Goal: Task Accomplishment & Management: Use online tool/utility

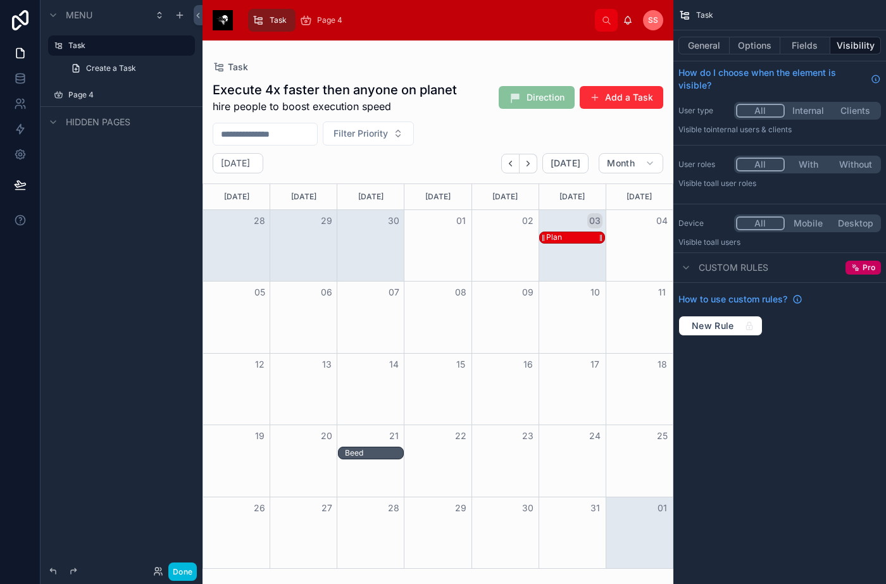
click at [552, 233] on div "Plan" at bounding box center [554, 237] width 16 height 10
click at [694, 48] on button "General" at bounding box center [703, 46] width 51 height 18
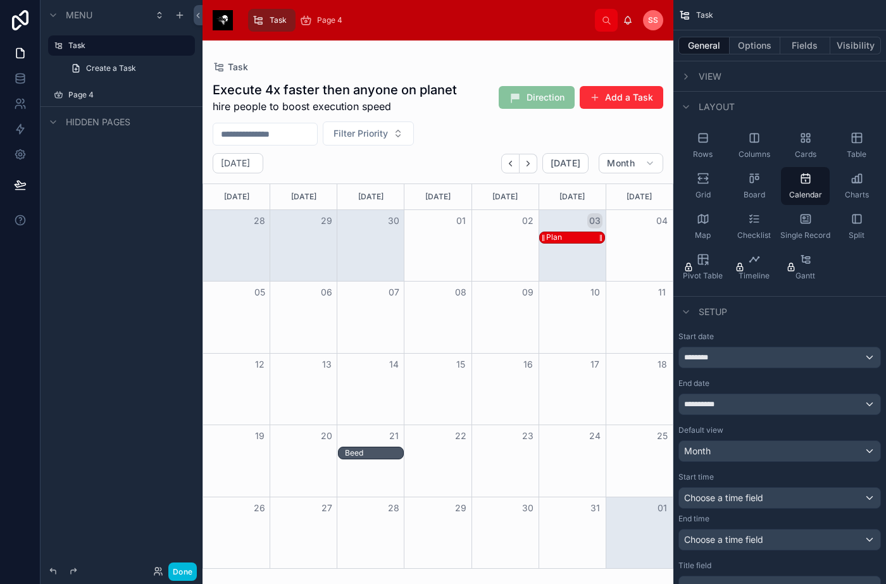
click at [581, 239] on div "Plan" at bounding box center [575, 237] width 58 height 11
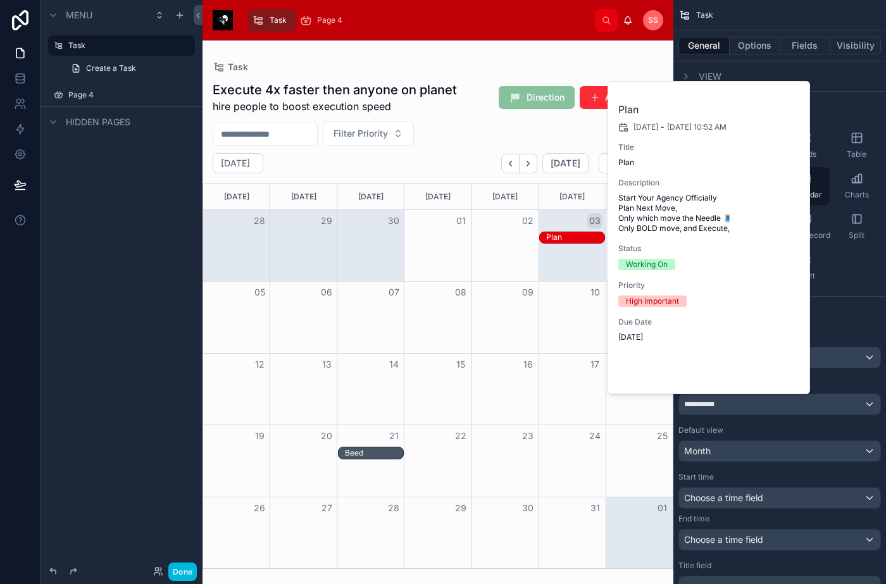
click at [775, 371] on span "Open" at bounding box center [766, 372] width 23 height 11
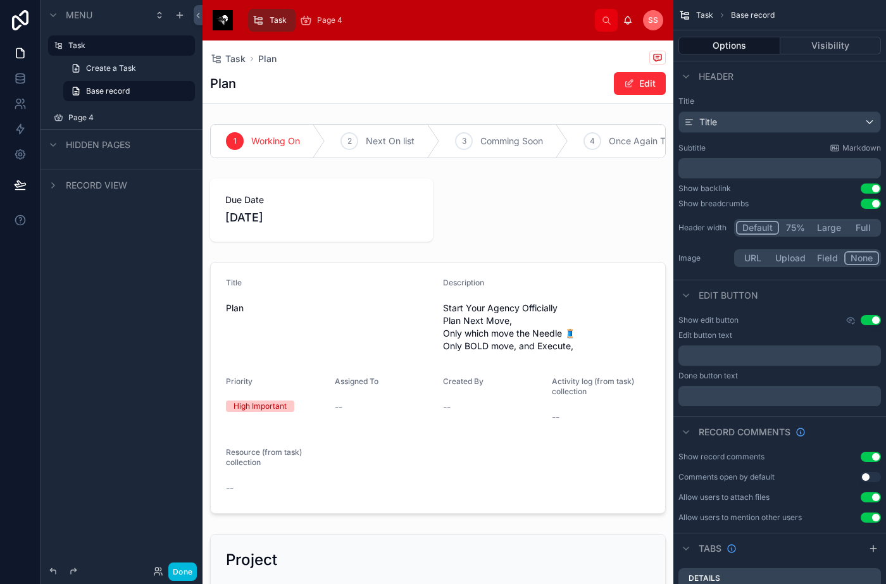
scroll to position [85, 0]
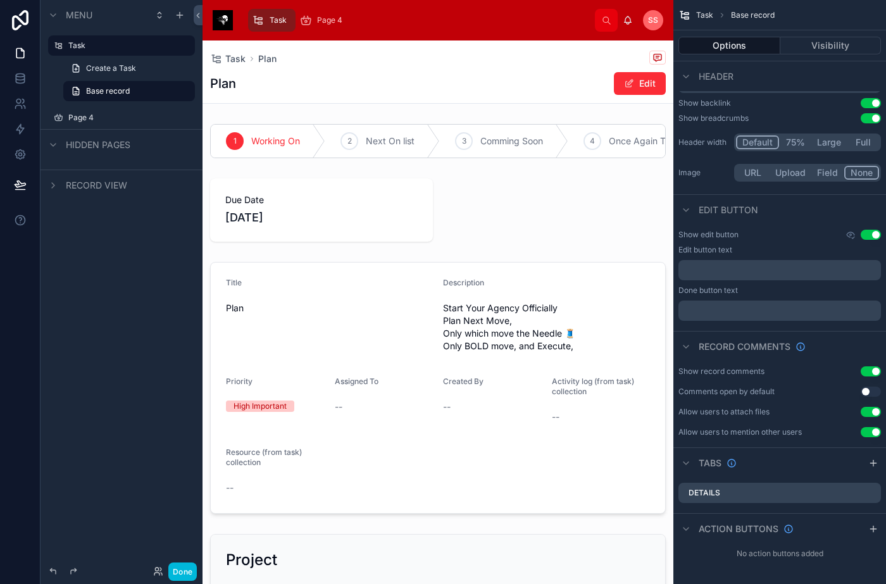
click at [689, 524] on icon "scrollable content" at bounding box center [686, 529] width 10 height 10
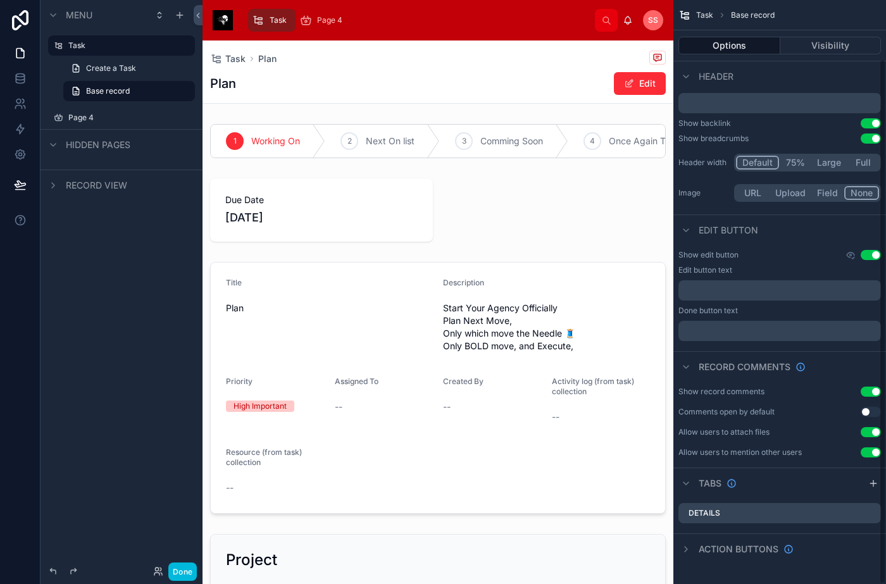
scroll to position [65, 0]
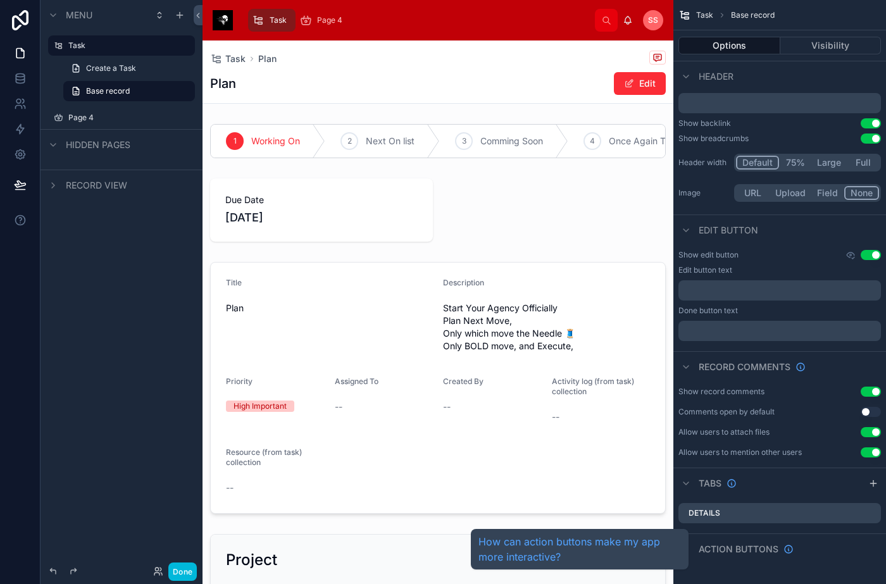
click at [698, 546] on div "Action buttons" at bounding box center [735, 549] width 115 height 15
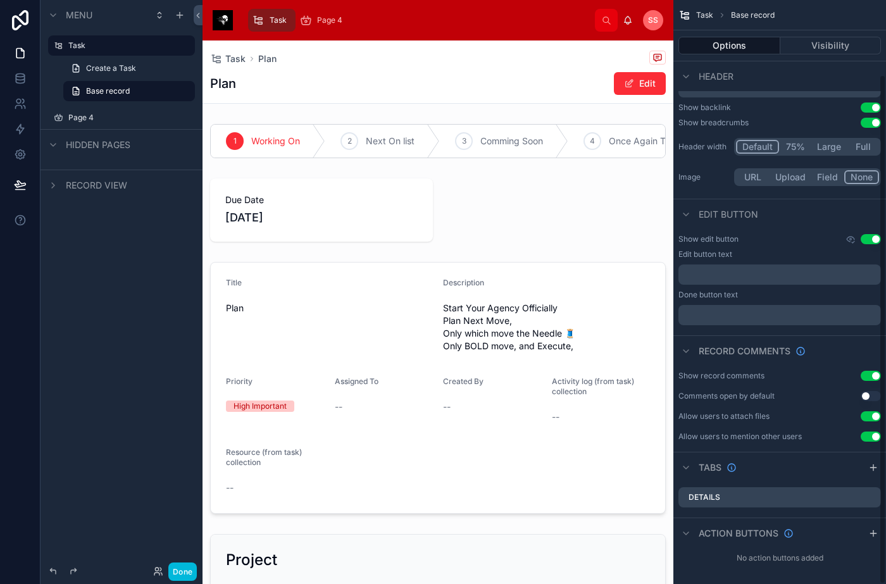
scroll to position [85, 0]
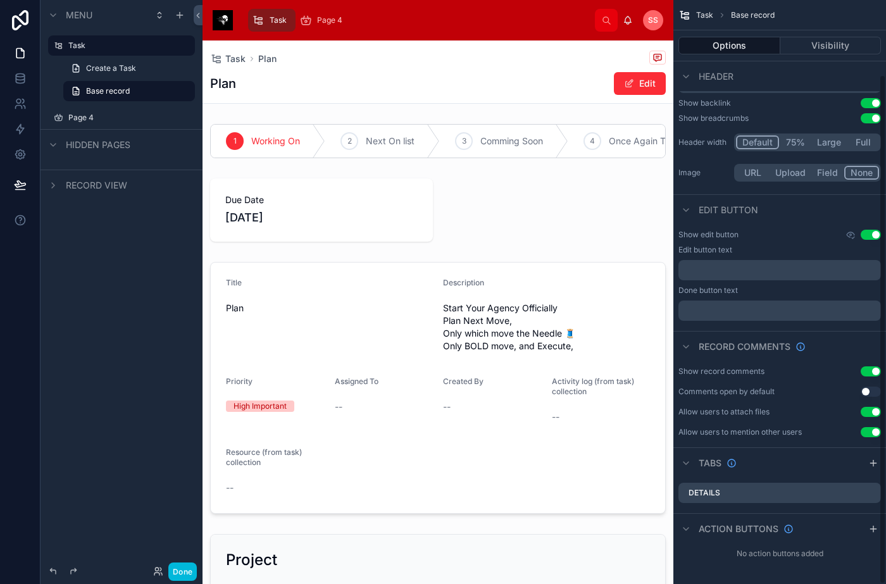
click at [881, 527] on div "Task Base record Options Visibility Header Title Title Subtitle Markdown ﻿ Show…" at bounding box center [779, 292] width 213 height 584
click at [875, 529] on icon "scrollable content" at bounding box center [873, 529] width 6 height 0
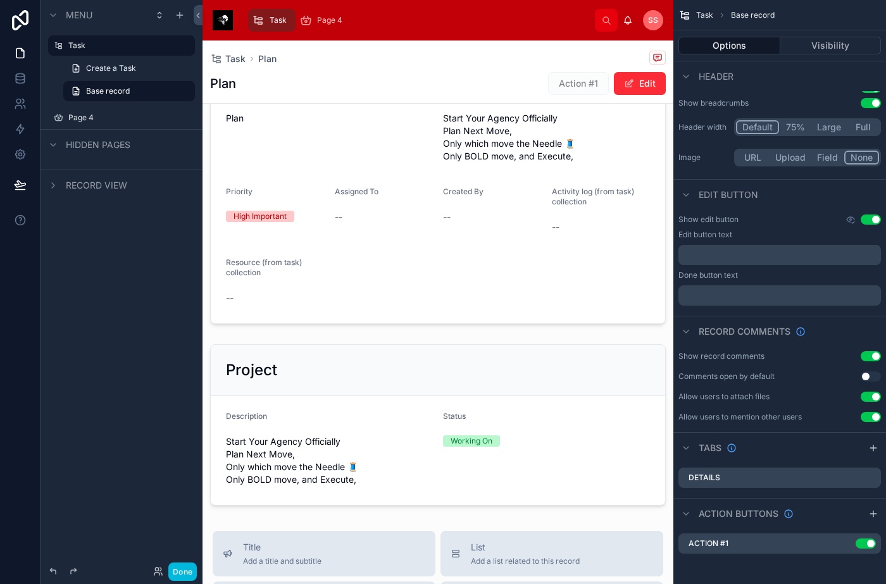
scroll to position [0, 0]
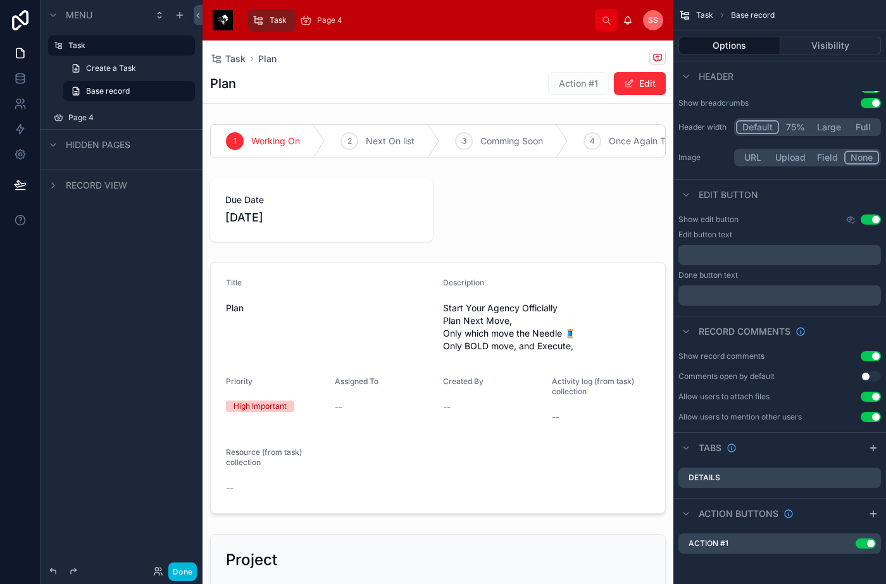
click at [0, 0] on icon "scrollable content" at bounding box center [0, 0] width 0 height 0
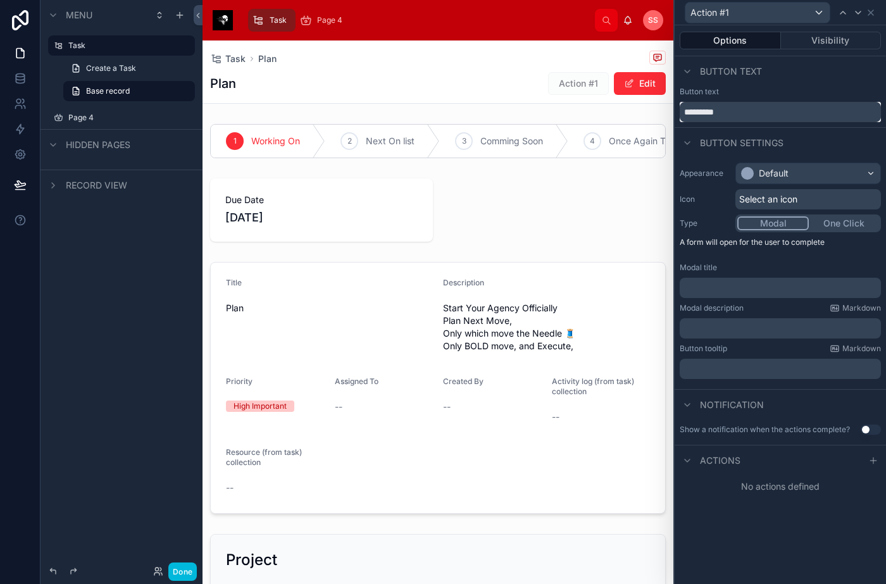
drag, startPoint x: 734, startPoint y: 113, endPoint x: 665, endPoint y: 114, distance: 68.4
click at [665, 114] on div "Action #1 Options Visibility Button text Button text ********* Button settings …" at bounding box center [443, 292] width 886 height 584
type input "*"
type input "********"
click at [744, 166] on div "Default" at bounding box center [808, 173] width 144 height 20
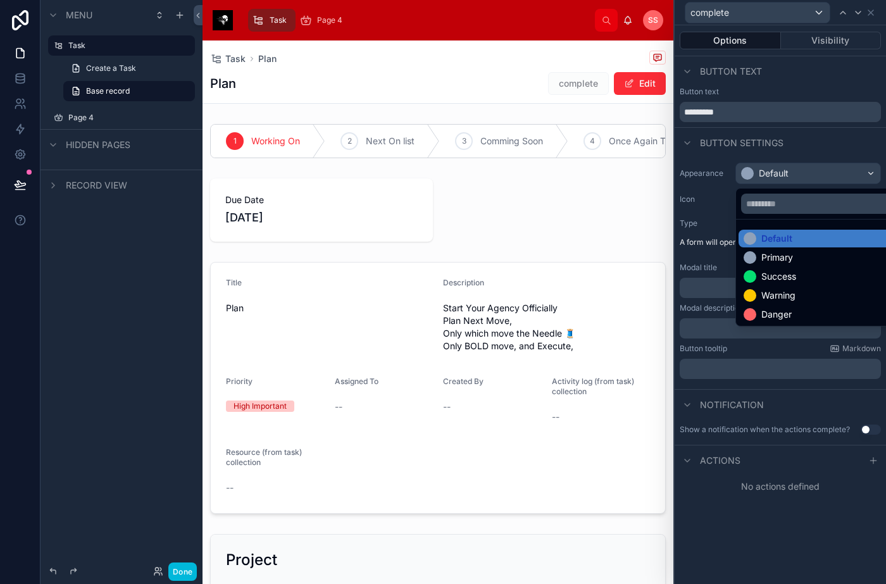
click at [787, 278] on div "Success" at bounding box center [778, 276] width 35 height 13
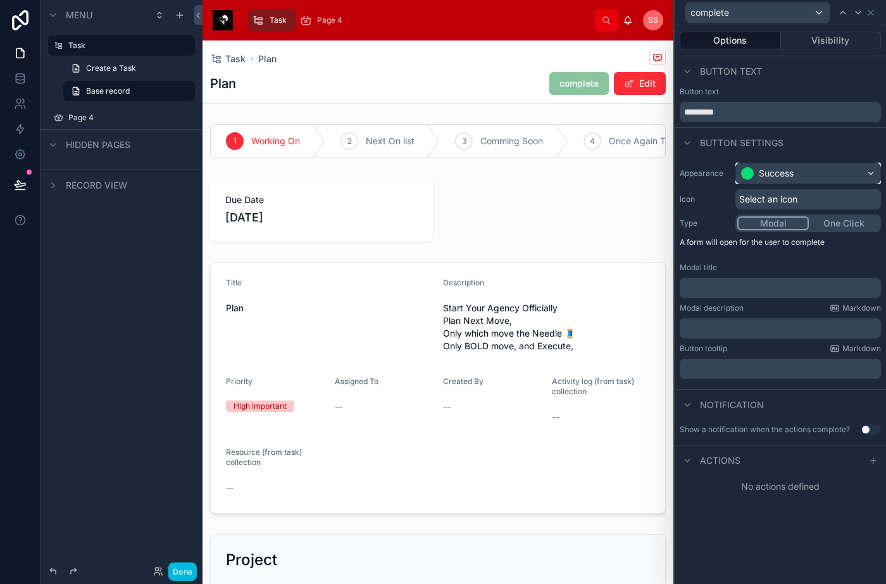
click at [783, 166] on div "Success" at bounding box center [808, 173] width 144 height 20
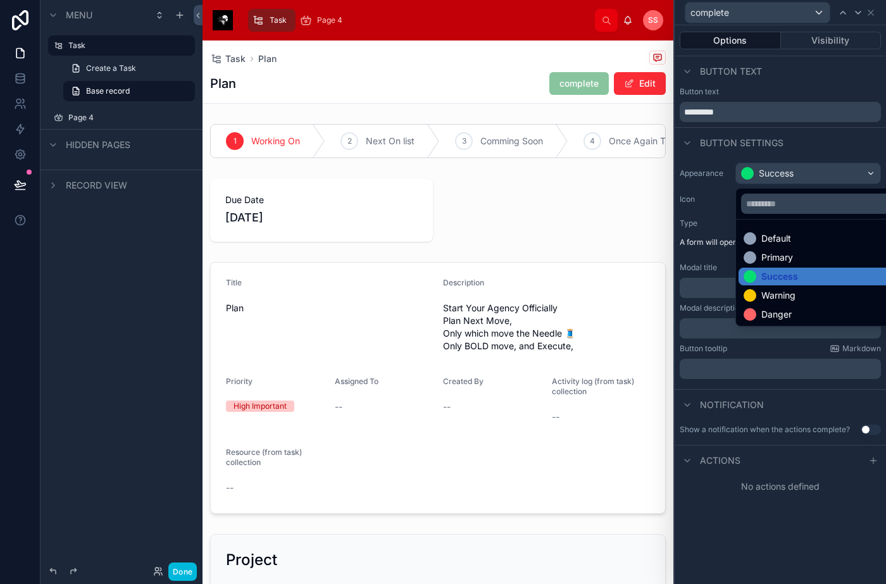
click at [795, 269] on div "Success" at bounding box center [823, 277] width 168 height 18
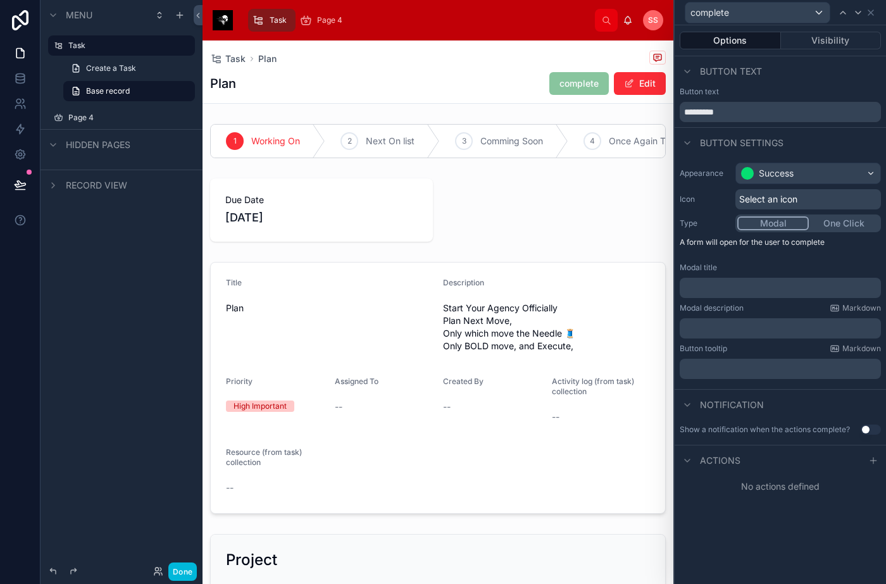
click at [810, 201] on div "Select an icon" at bounding box center [808, 199] width 146 height 20
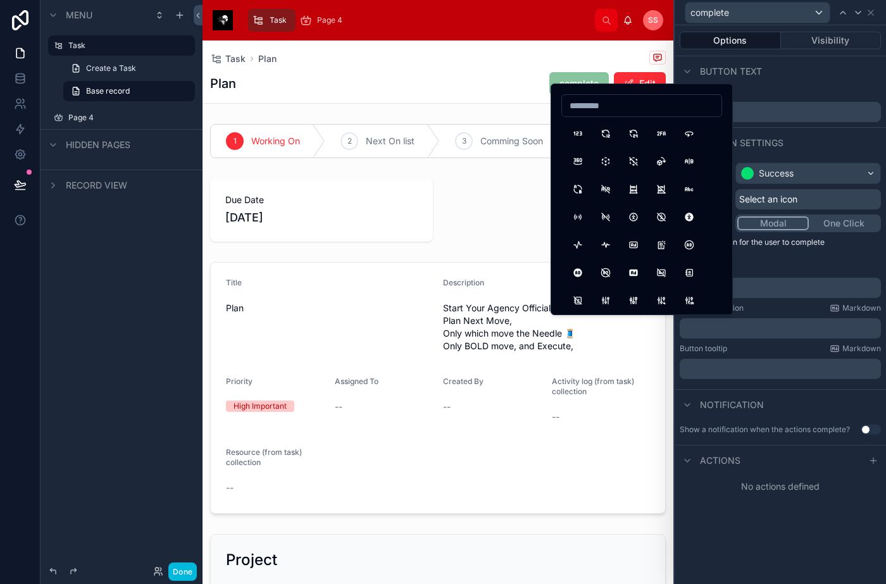
click at [617, 111] on input at bounding box center [641, 106] width 159 height 18
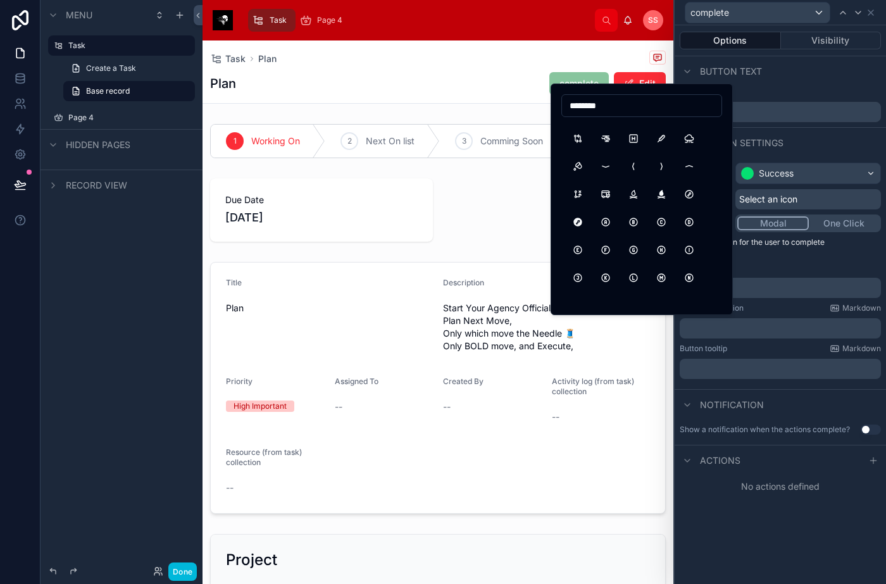
scroll to position [127, 0]
drag, startPoint x: 609, startPoint y: 110, endPoint x: 563, endPoint y: 113, distance: 45.7
click at [563, 113] on input "********" at bounding box center [641, 106] width 159 height 18
type input "*****"
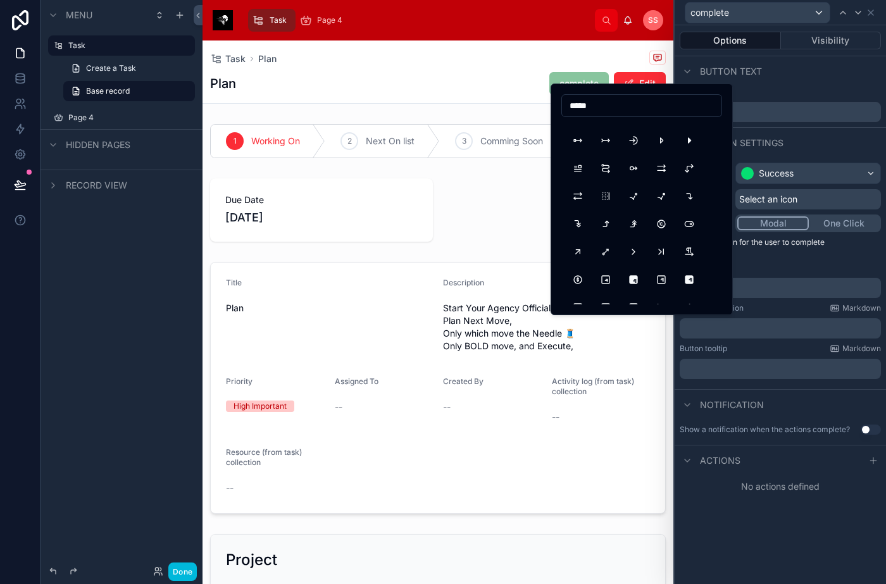
scroll to position [127, 0]
click at [579, 230] on button "ArrowUpRight" at bounding box center [577, 229] width 23 height 23
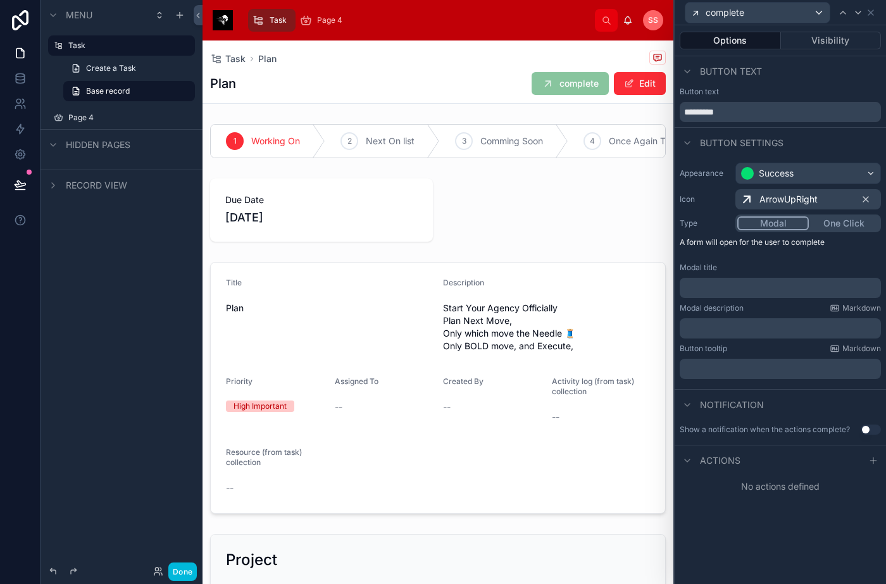
click at [690, 140] on icon at bounding box center [687, 143] width 10 height 10
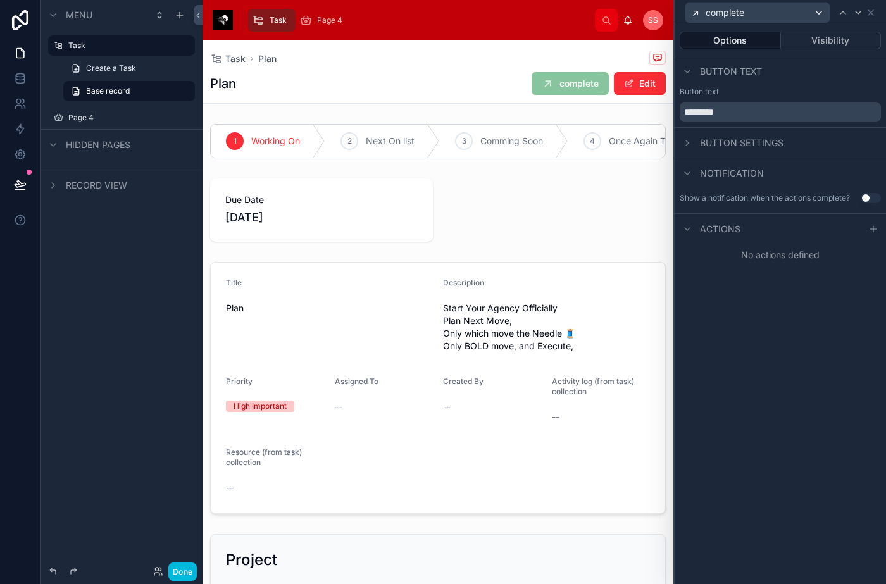
click at [690, 228] on icon at bounding box center [687, 229] width 10 height 10
click at [711, 231] on span "Actions" at bounding box center [720, 229] width 41 height 13
click at [870, 231] on icon at bounding box center [873, 229] width 10 height 10
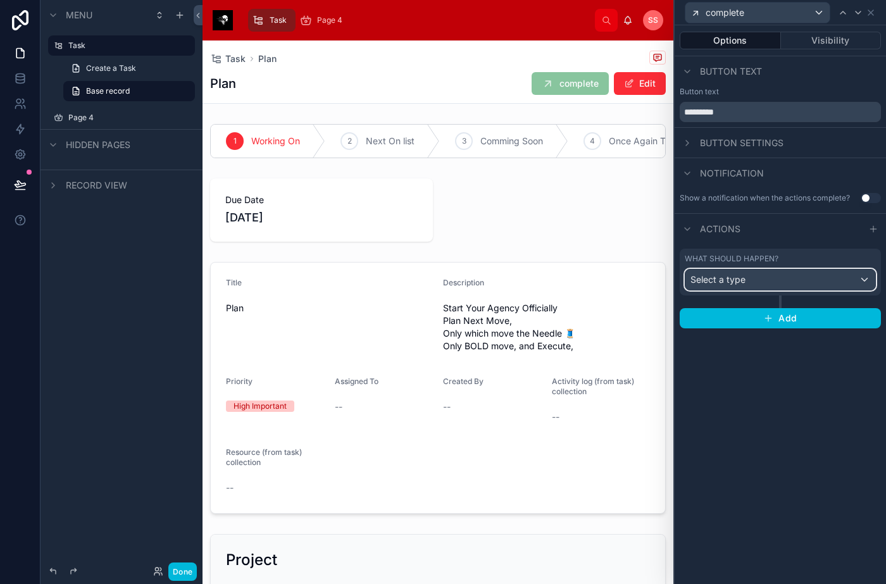
click at [765, 278] on div "Select a type" at bounding box center [780, 280] width 190 height 20
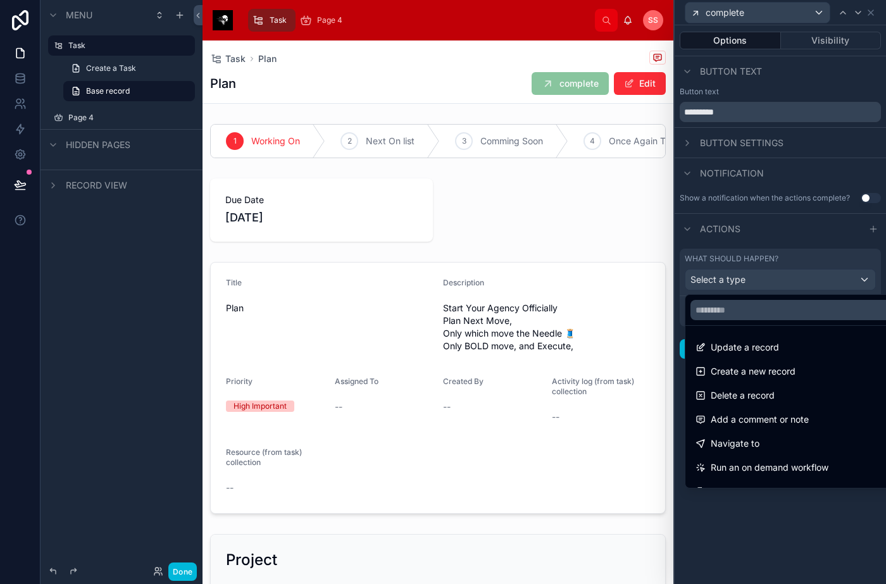
click at [796, 396] on div "Delete a record" at bounding box center [795, 395] width 199 height 15
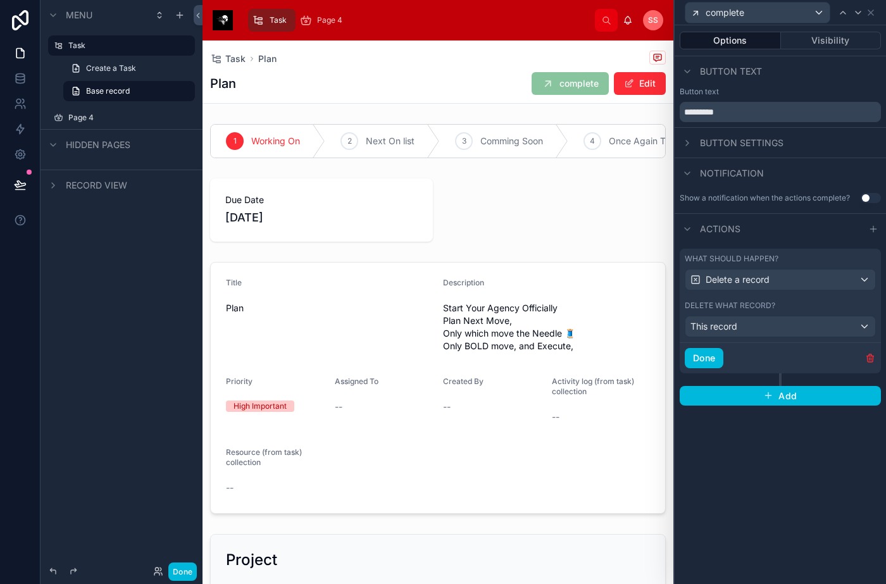
click at [713, 359] on button "Done" at bounding box center [704, 358] width 39 height 20
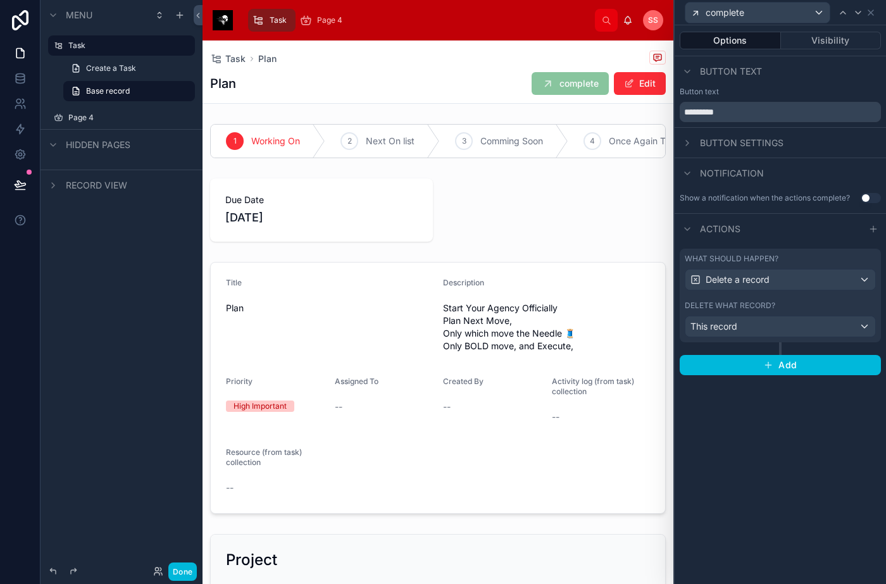
click at [484, 68] on div "Task Plan Plan complete Edit" at bounding box center [438, 72] width 456 height 63
click at [570, 87] on span "complete" at bounding box center [570, 83] width 77 height 23
click at [823, 461] on div "Options Visibility Button text Button text ******** Button settings Notificatio…" at bounding box center [780, 304] width 211 height 559
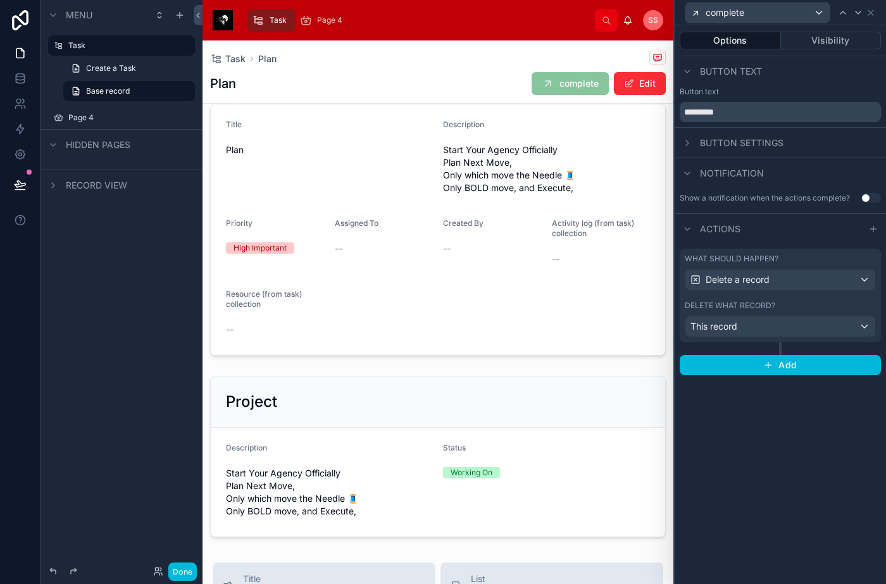
scroll to position [190, 0]
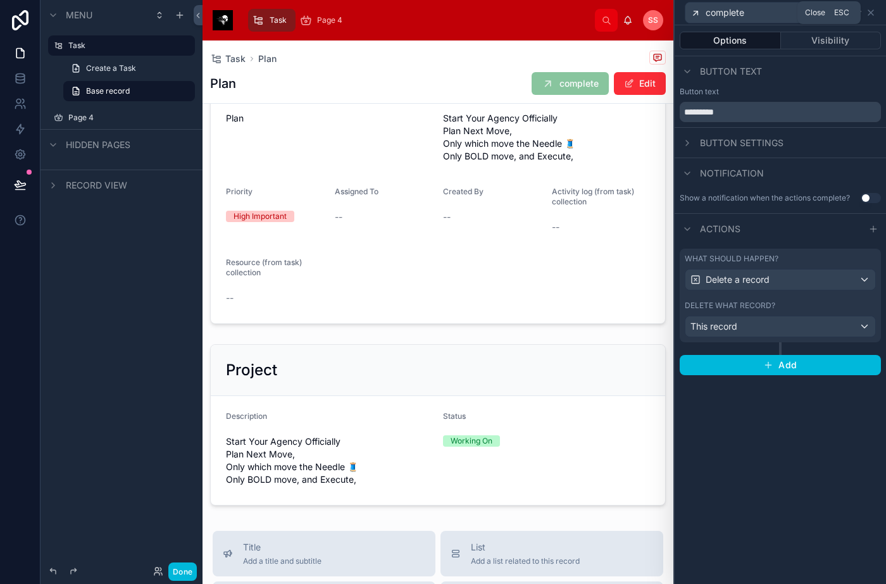
click at [872, 16] on icon at bounding box center [871, 13] width 10 height 10
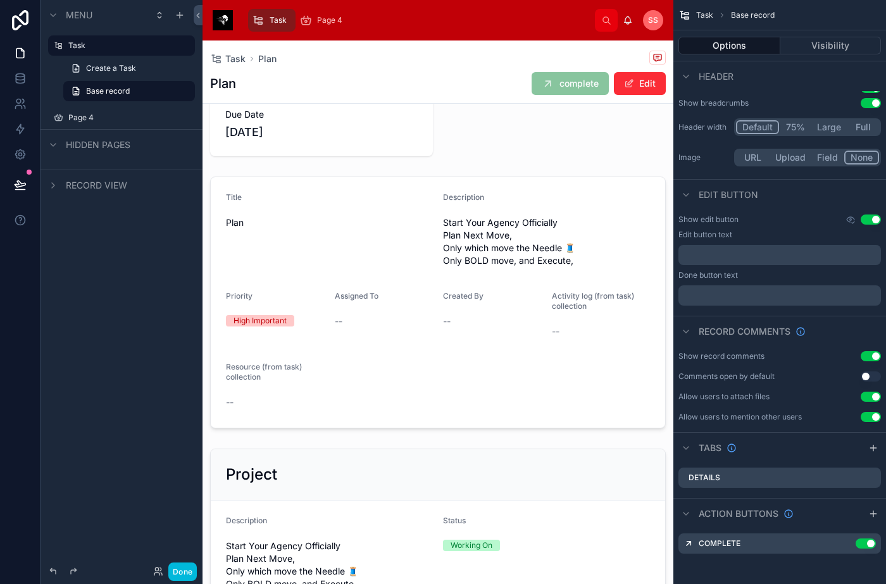
scroll to position [63, 0]
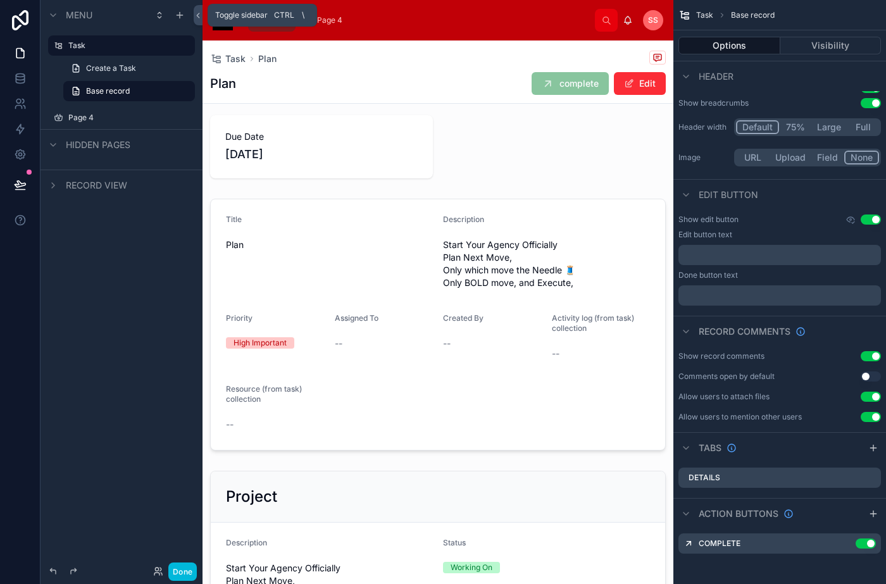
click at [200, 13] on icon at bounding box center [198, 15] width 9 height 9
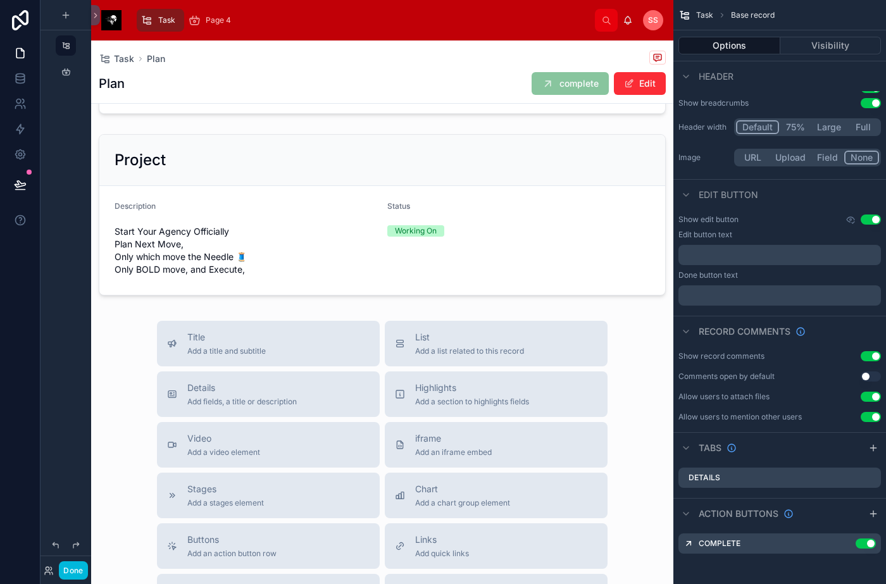
click at [70, 568] on button "Done" at bounding box center [73, 570] width 28 height 18
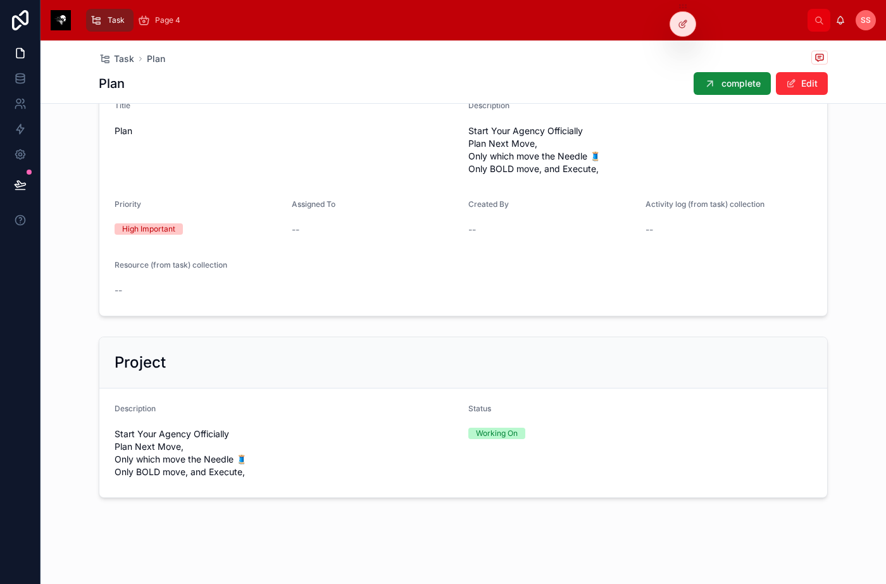
scroll to position [177, 0]
click at [727, 89] on span "complete" at bounding box center [740, 83] width 39 height 13
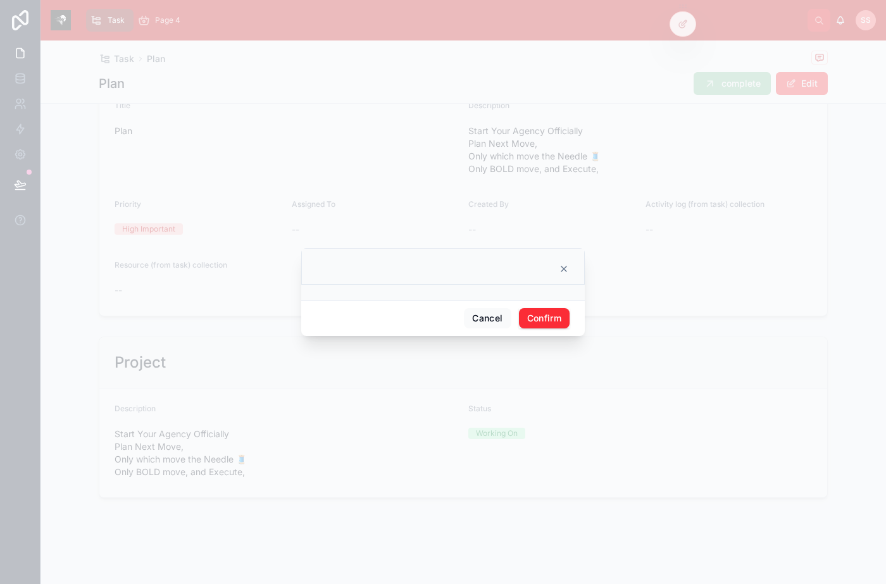
click at [563, 271] on icon at bounding box center [563, 268] width 5 height 5
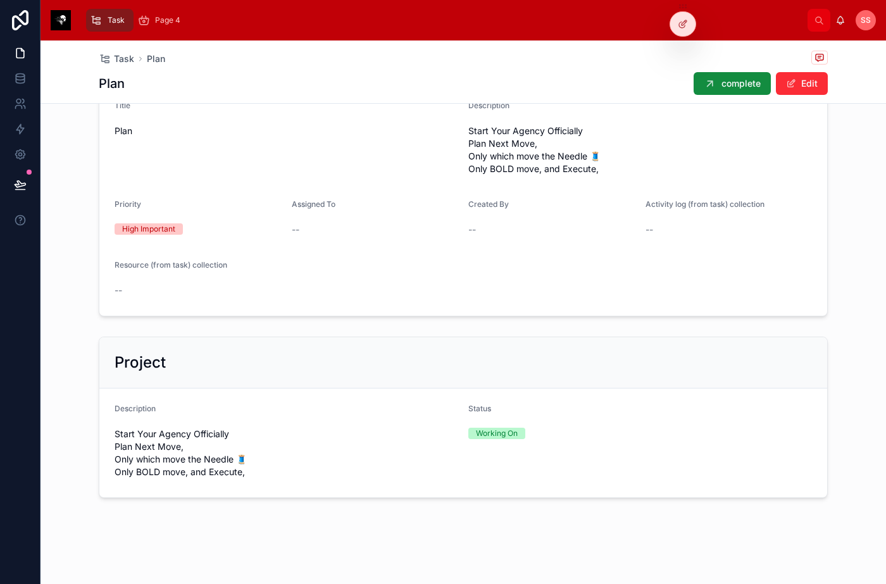
click at [683, 19] on icon at bounding box center [683, 24] width 10 height 10
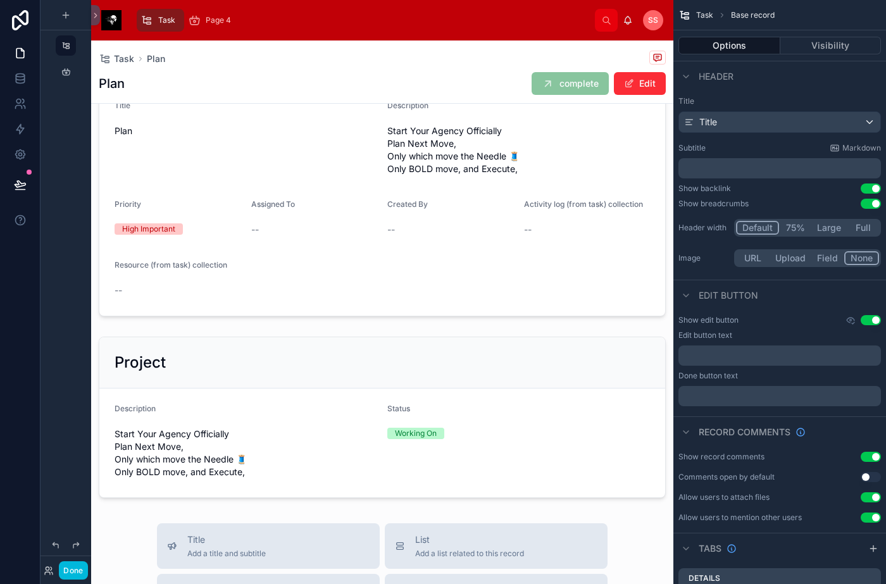
click at [558, 87] on span "complete" at bounding box center [570, 83] width 77 height 23
click at [569, 81] on span "complete" at bounding box center [570, 83] width 77 height 23
click at [564, 80] on span "complete" at bounding box center [570, 83] width 77 height 23
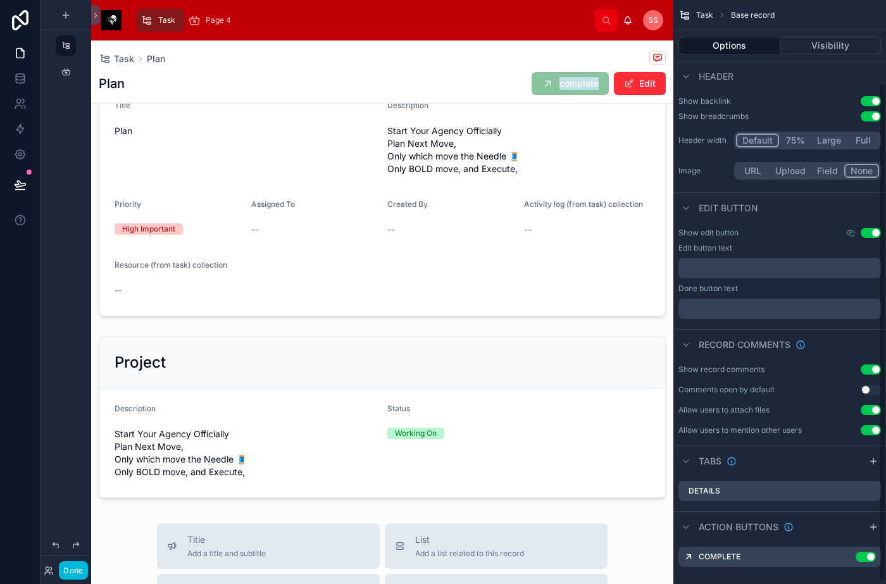
scroll to position [101, 0]
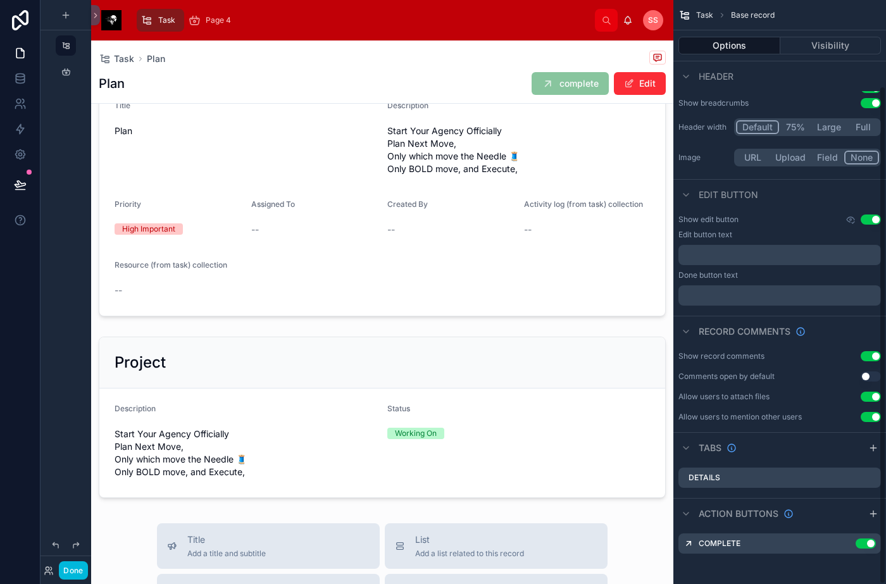
click at [532, 80] on span "complete" at bounding box center [570, 83] width 77 height 23
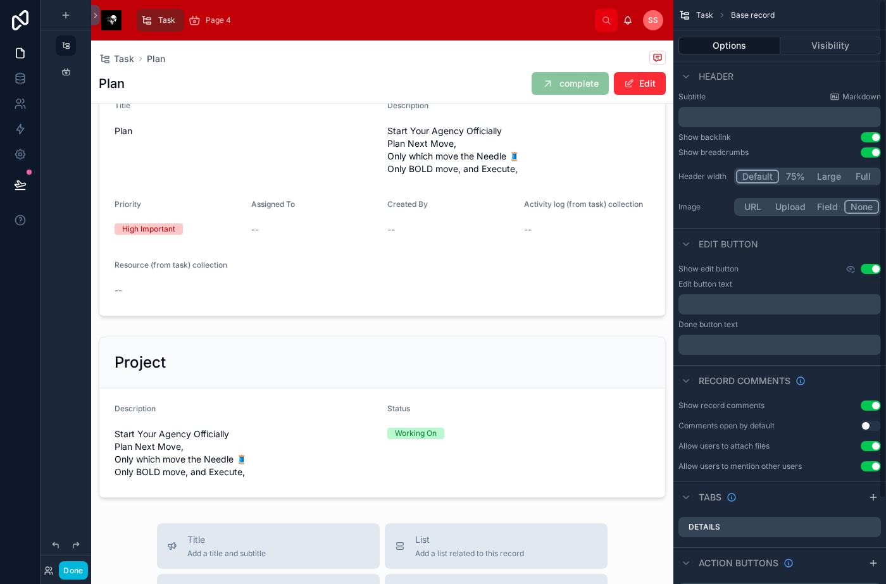
scroll to position [0, 0]
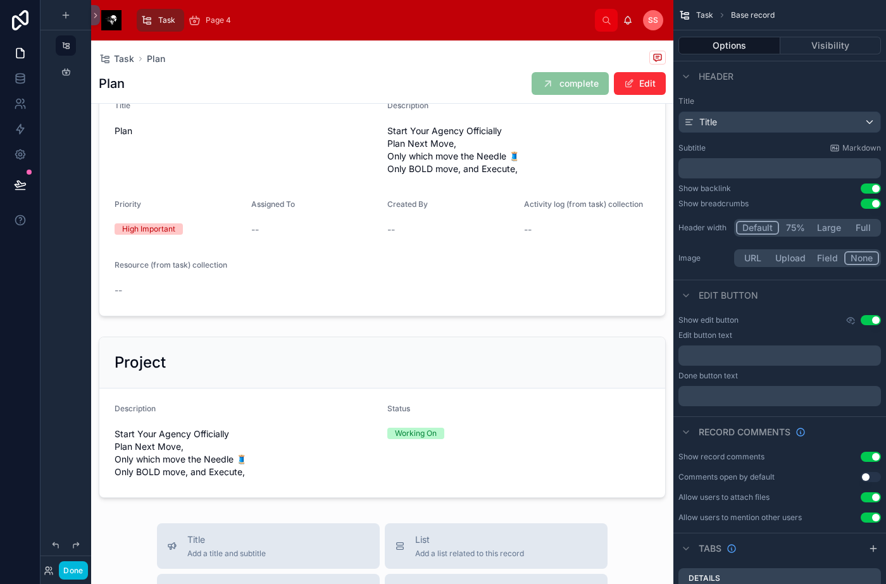
click at [72, 573] on button "Done" at bounding box center [73, 570] width 28 height 18
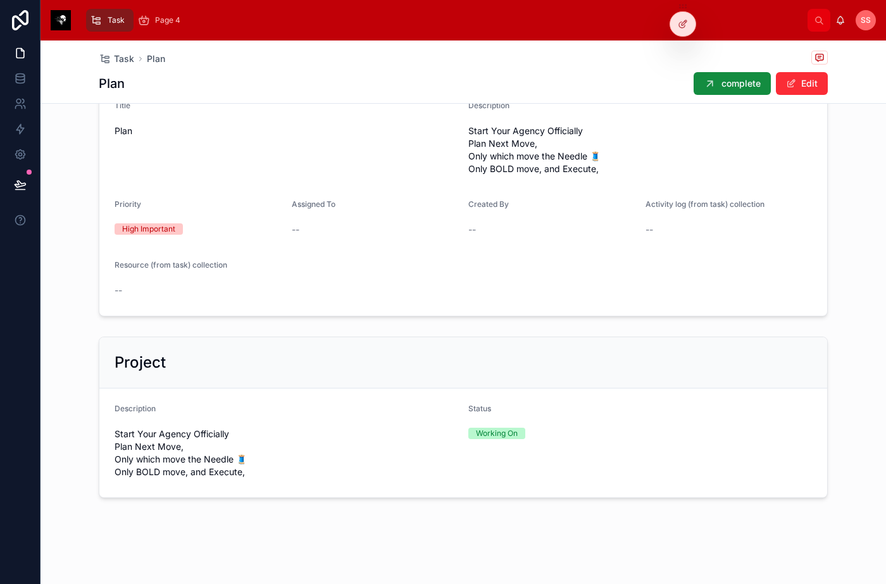
click at [716, 84] on button "complete" at bounding box center [732, 83] width 77 height 23
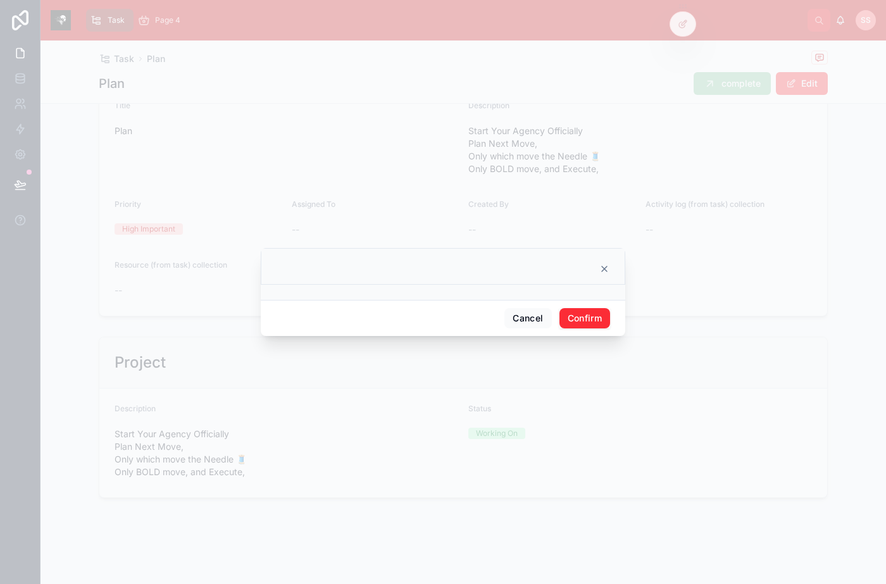
click at [567, 317] on button "Confirm" at bounding box center [584, 318] width 51 height 20
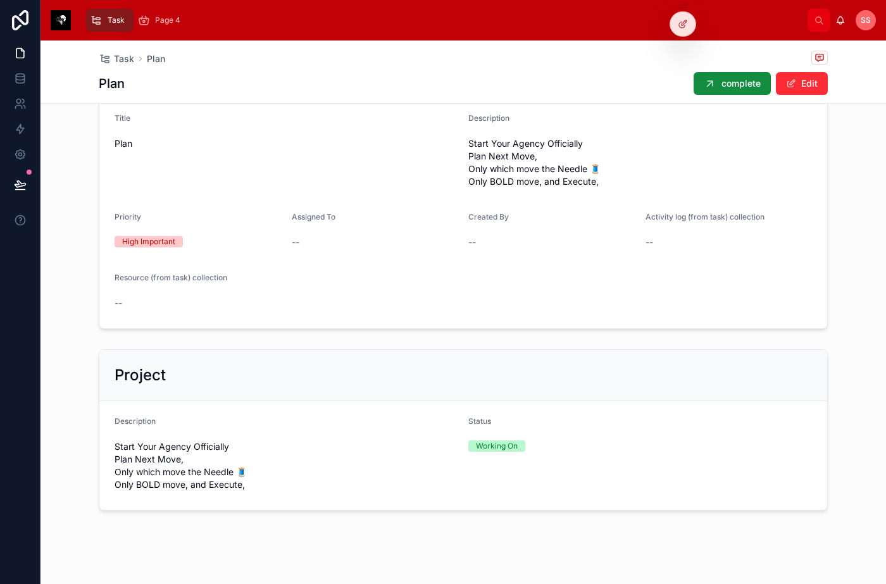
scroll to position [177, 0]
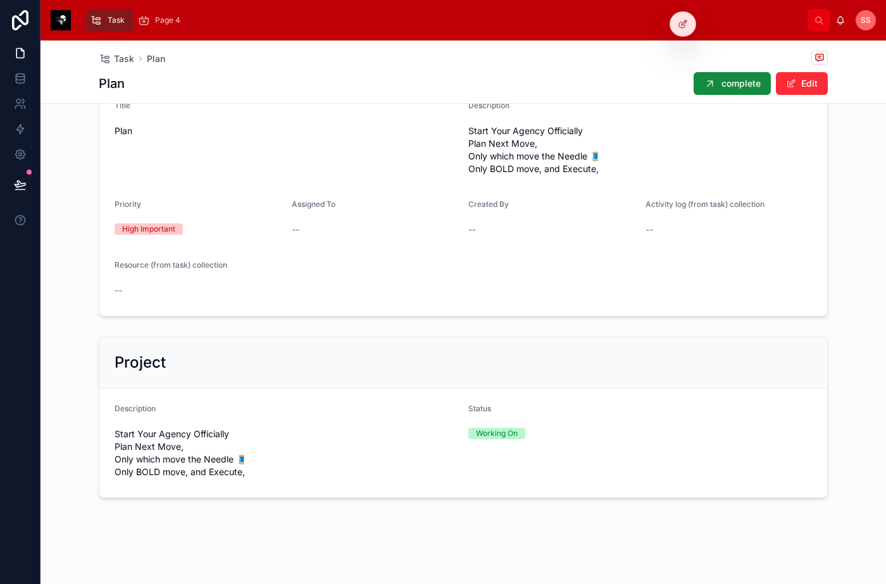
click at [706, 84] on icon at bounding box center [710, 83] width 13 height 13
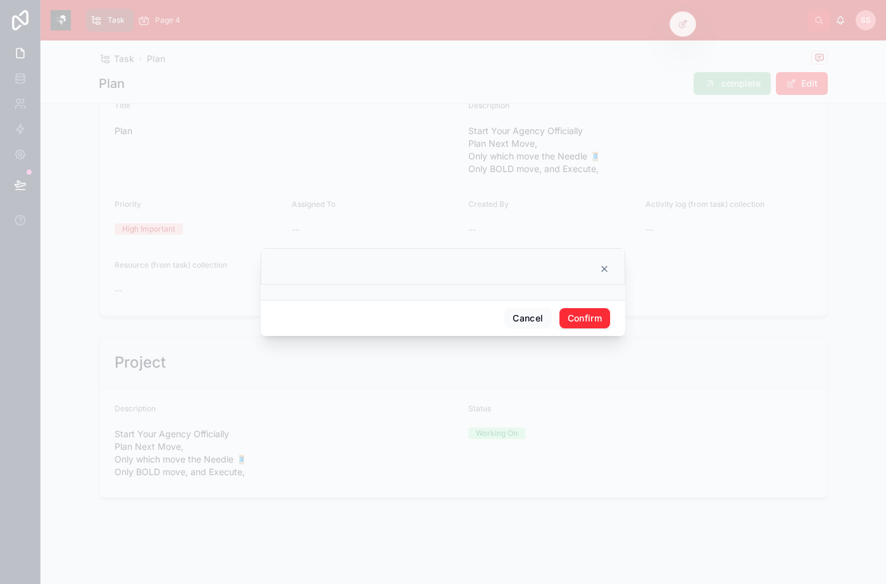
click at [585, 320] on button "Confirm" at bounding box center [584, 318] width 51 height 20
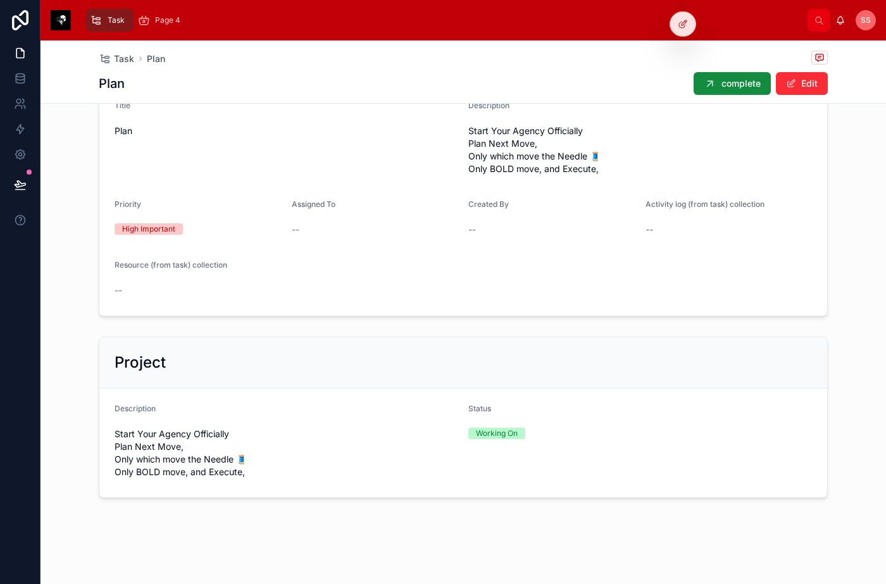
click at [684, 23] on icon at bounding box center [683, 24] width 10 height 10
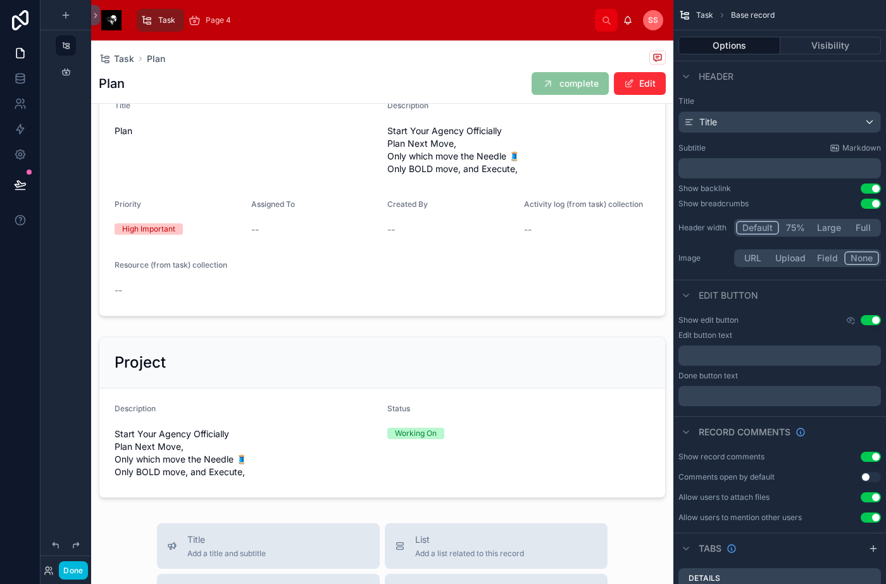
click at [454, 65] on div "Task Plan" at bounding box center [382, 59] width 567 height 16
click at [10, 183] on button at bounding box center [20, 184] width 28 height 35
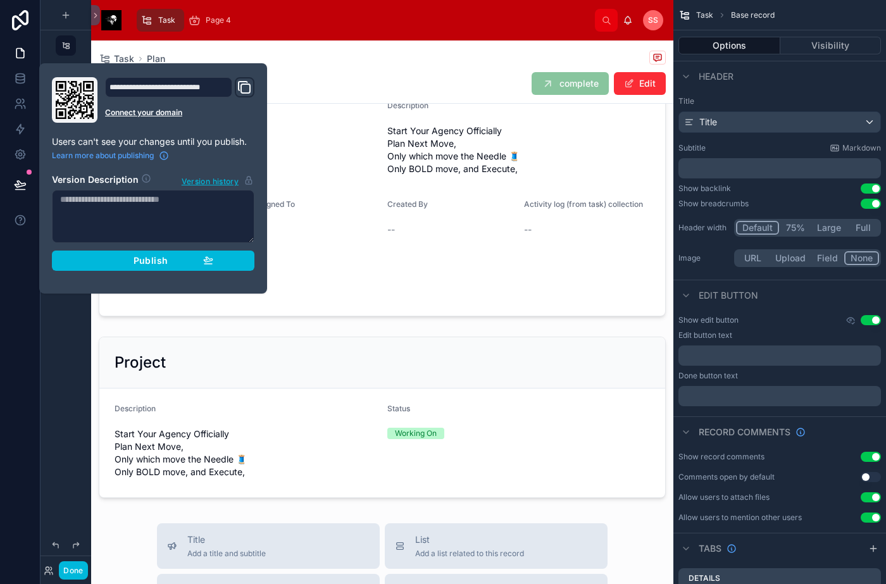
click at [173, 265] on div "Publish" at bounding box center [153, 260] width 120 height 11
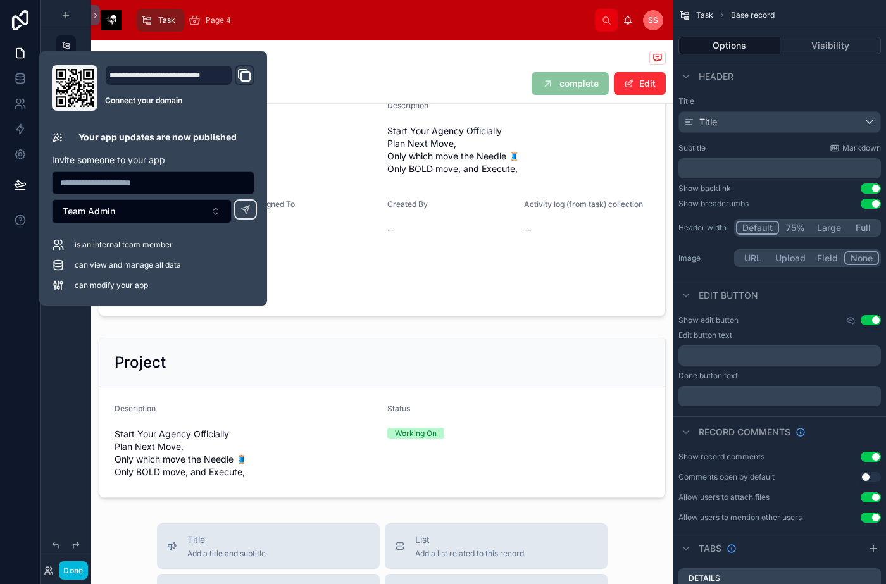
click at [356, 51] on div "Task Plan" at bounding box center [382, 59] width 567 height 16
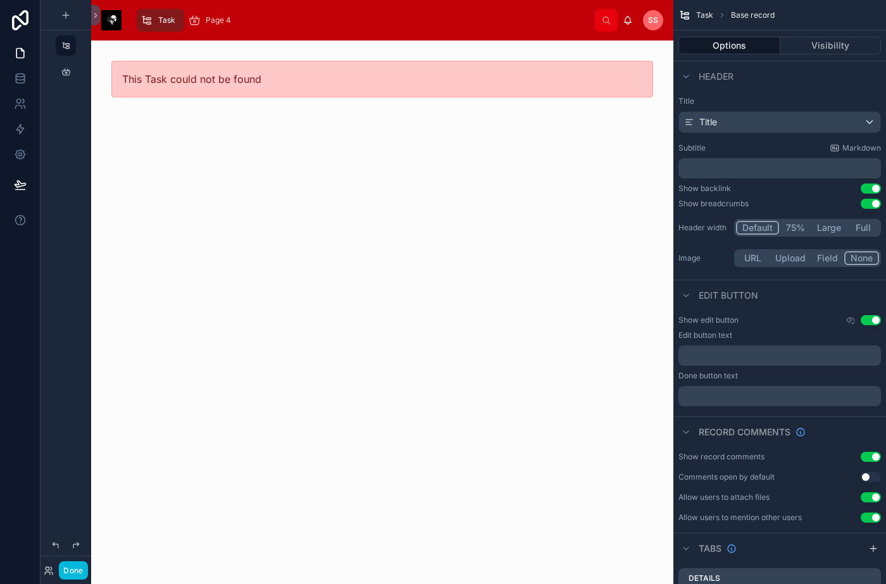
drag, startPoint x: 264, startPoint y: 225, endPoint x: 96, endPoint y: 184, distance: 172.7
